Goal: Information Seeking & Learning: Learn about a topic

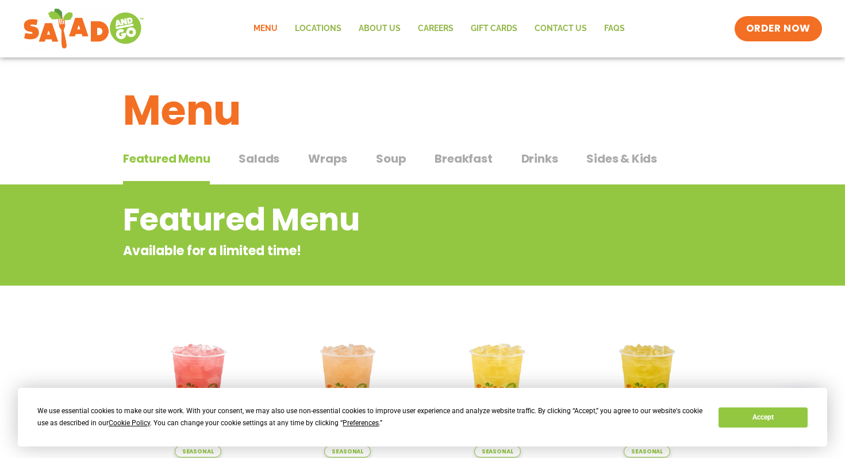
click at [318, 156] on span "Wraps" at bounding box center [327, 158] width 39 height 17
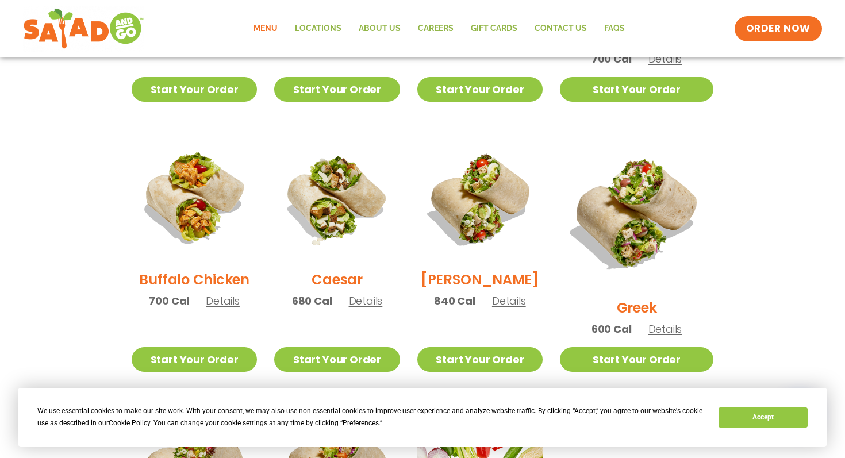
scroll to position [496, 0]
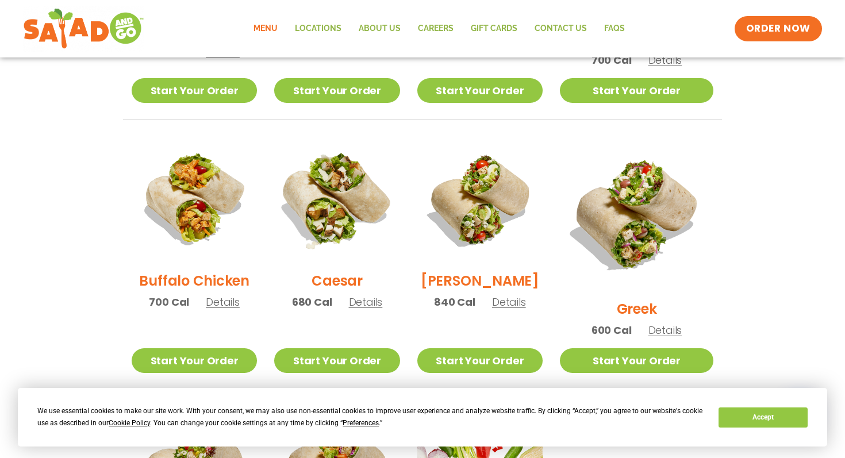
click at [342, 219] on img at bounding box center [336, 199] width 147 height 147
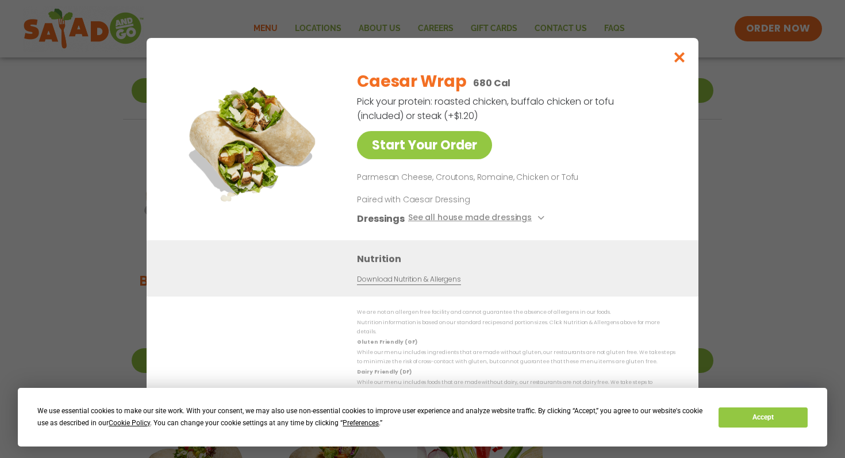
click at [733, 172] on div "Start Your Order Caesar Wrap 680 Cal Pick your protein: roasted chicken, buffal…" at bounding box center [422, 229] width 845 height 458
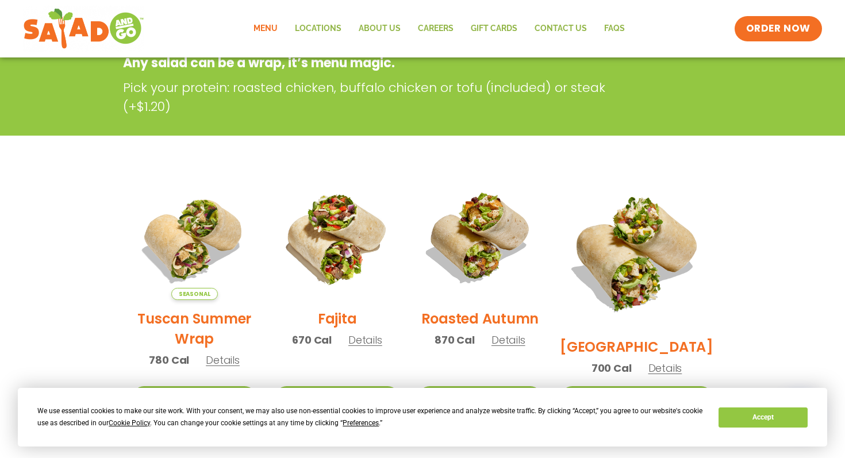
scroll to position [79, 0]
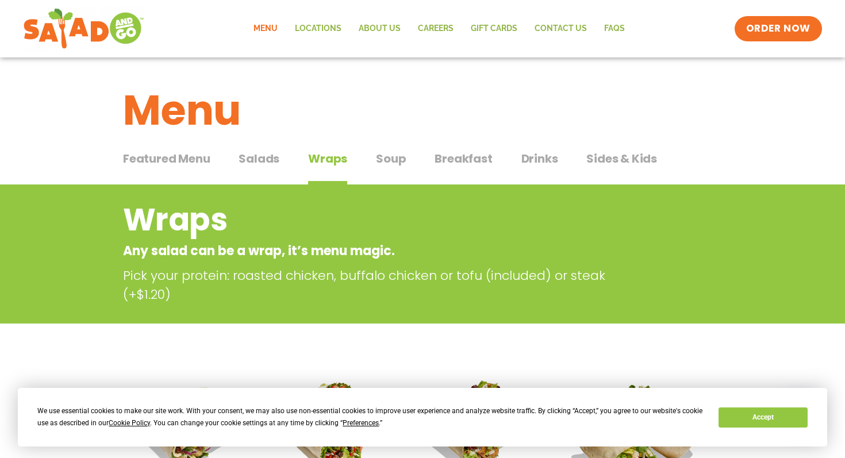
click at [268, 163] on span "Salads" at bounding box center [258, 158] width 41 height 17
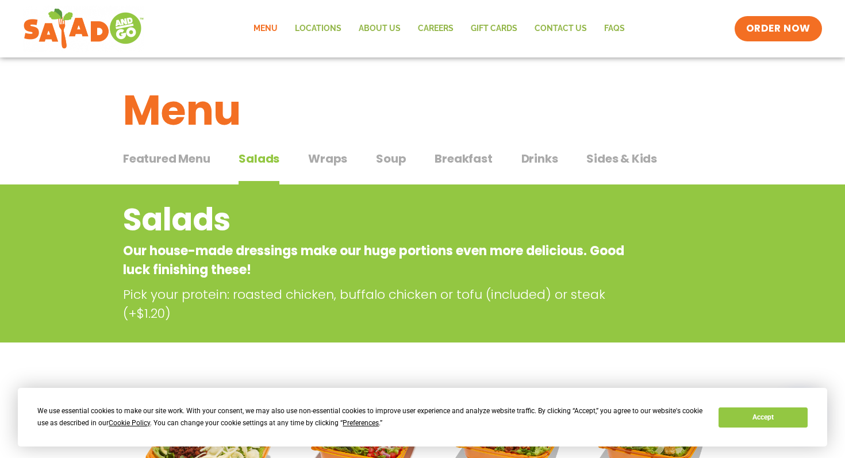
scroll to position [42, 0]
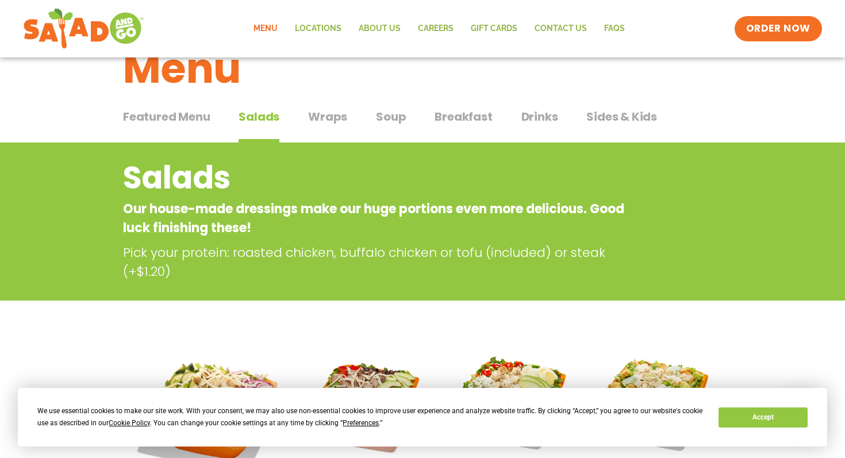
click at [332, 125] on span "Wraps" at bounding box center [327, 116] width 39 height 17
